Goal: Find specific page/section: Find specific page/section

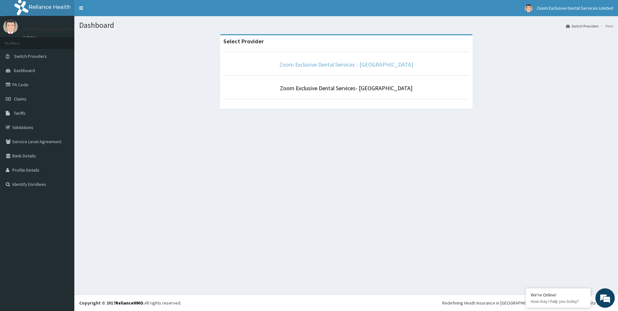
click at [350, 67] on link "Zoom Exclusive Dental Services - [GEOGRAPHIC_DATA]" at bounding box center [346, 64] width 134 height 7
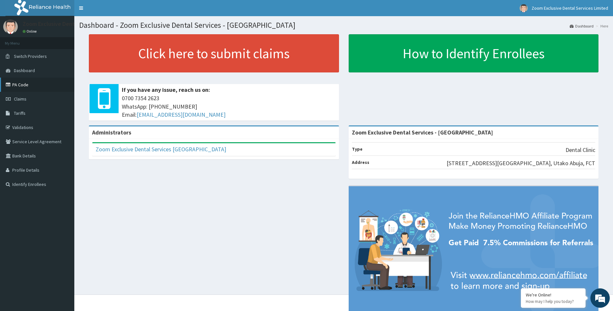
click at [31, 85] on link "PA Code" at bounding box center [37, 85] width 74 height 14
